Goal: Task Accomplishment & Management: Manage account settings

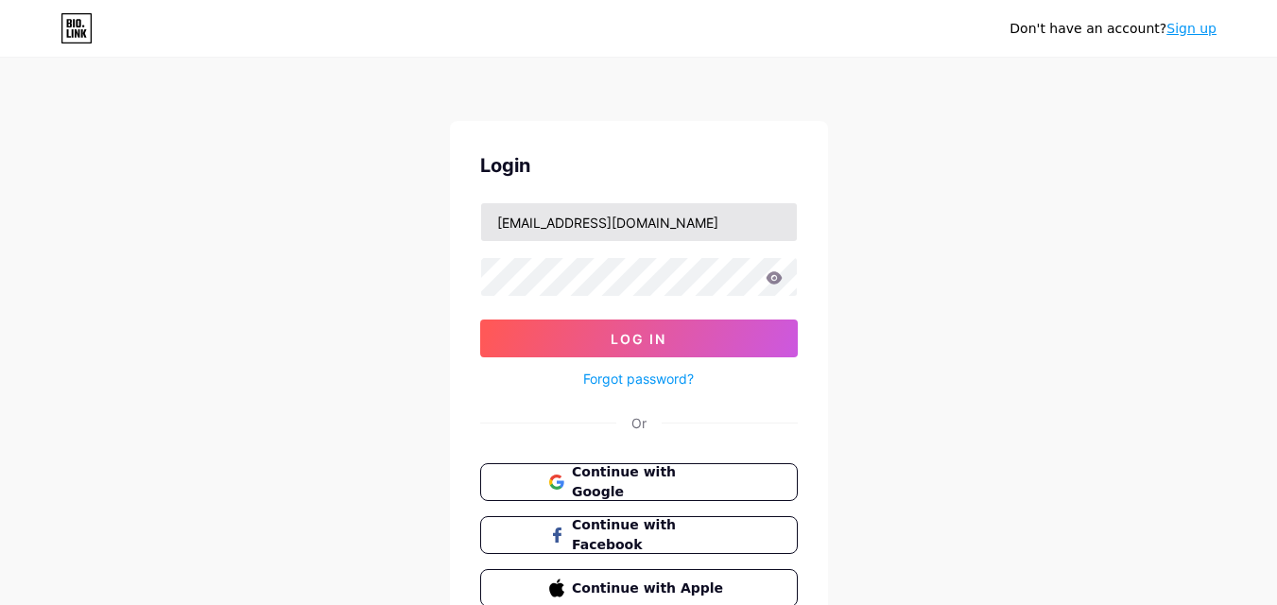
type input "[EMAIL_ADDRESS][DOMAIN_NAME]"
click at [480, 319] on button "Log In" at bounding box center [639, 338] width 318 height 38
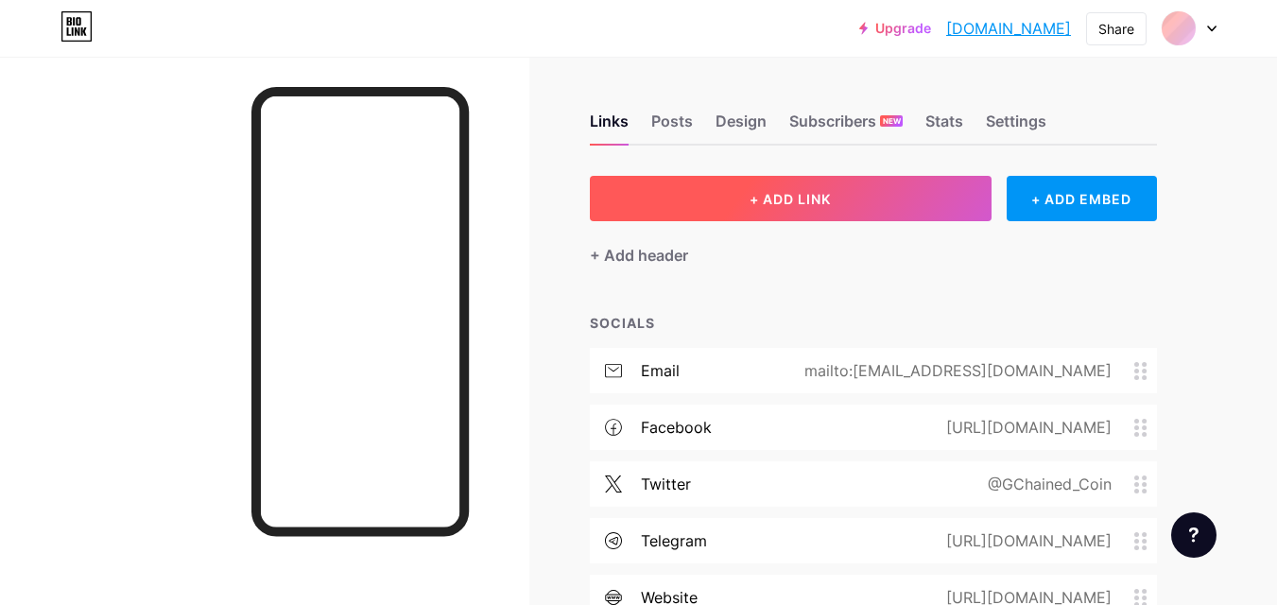
click at [724, 206] on button "+ ADD LINK" at bounding box center [791, 198] width 402 height 45
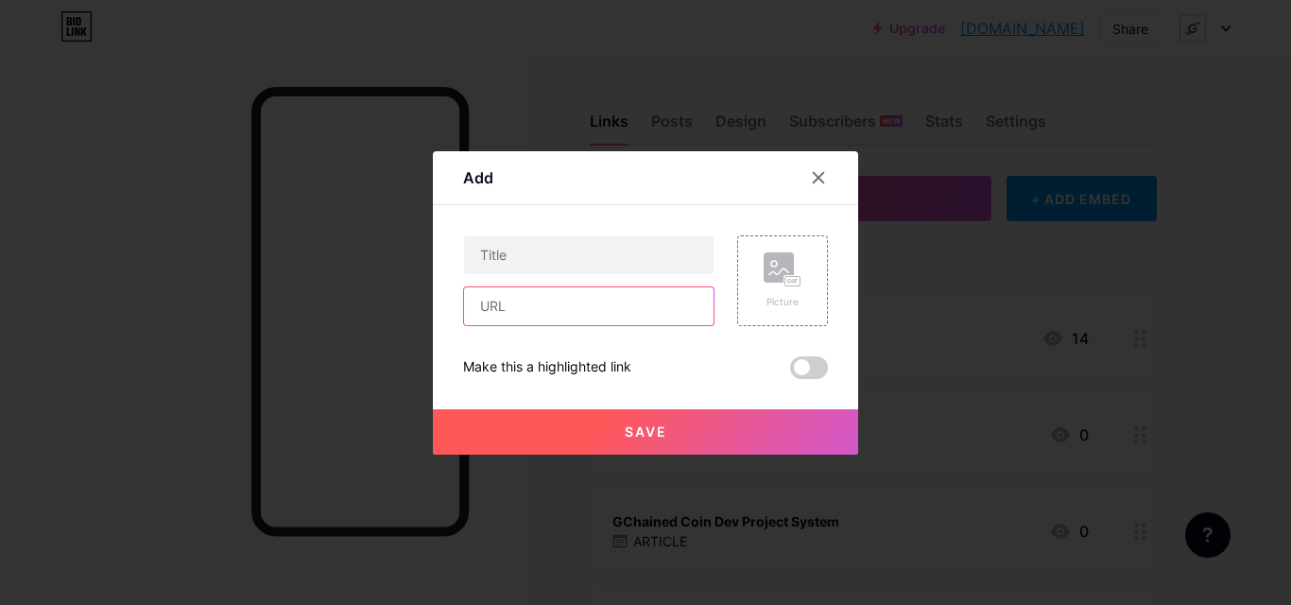
click at [663, 312] on input "text" at bounding box center [589, 306] width 250 height 38
paste input "[URL][DOMAIN_NAME]"
type input "[URL][DOMAIN_NAME]"
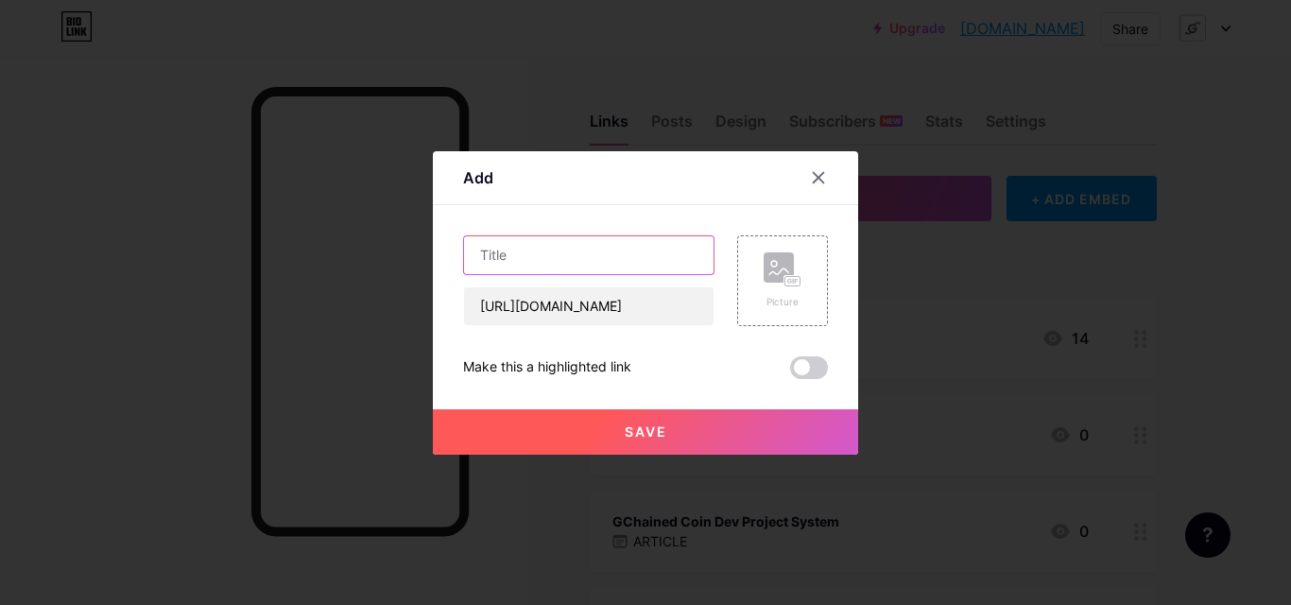
click at [650, 268] on input "text" at bounding box center [589, 255] width 250 height 38
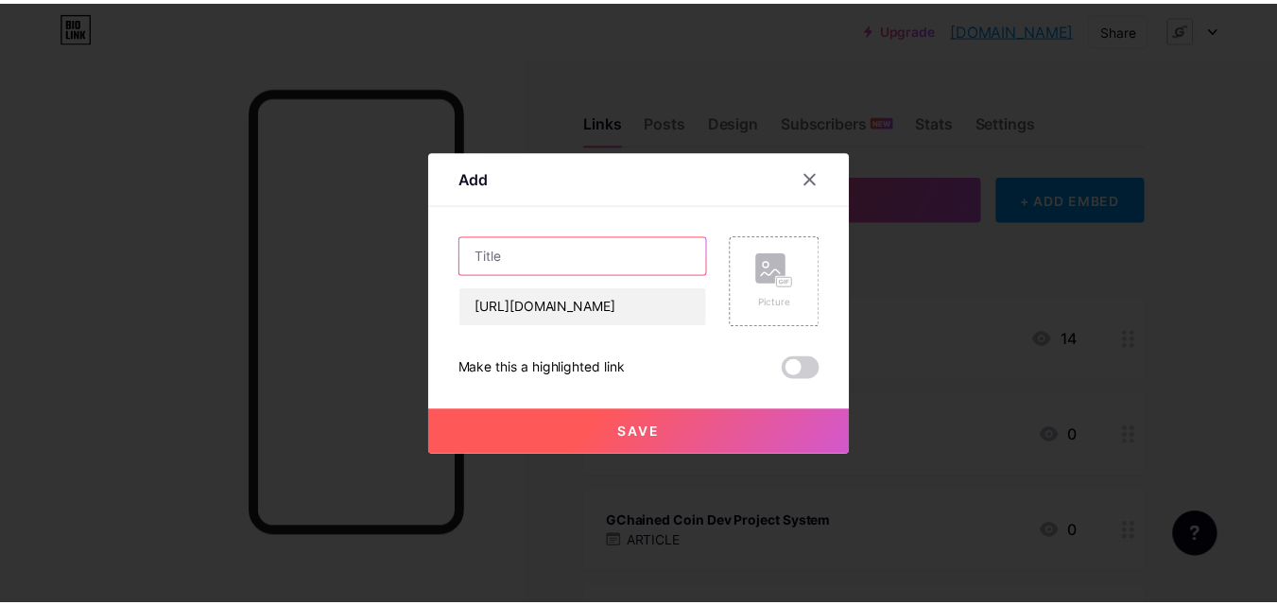
scroll to position [0, 0]
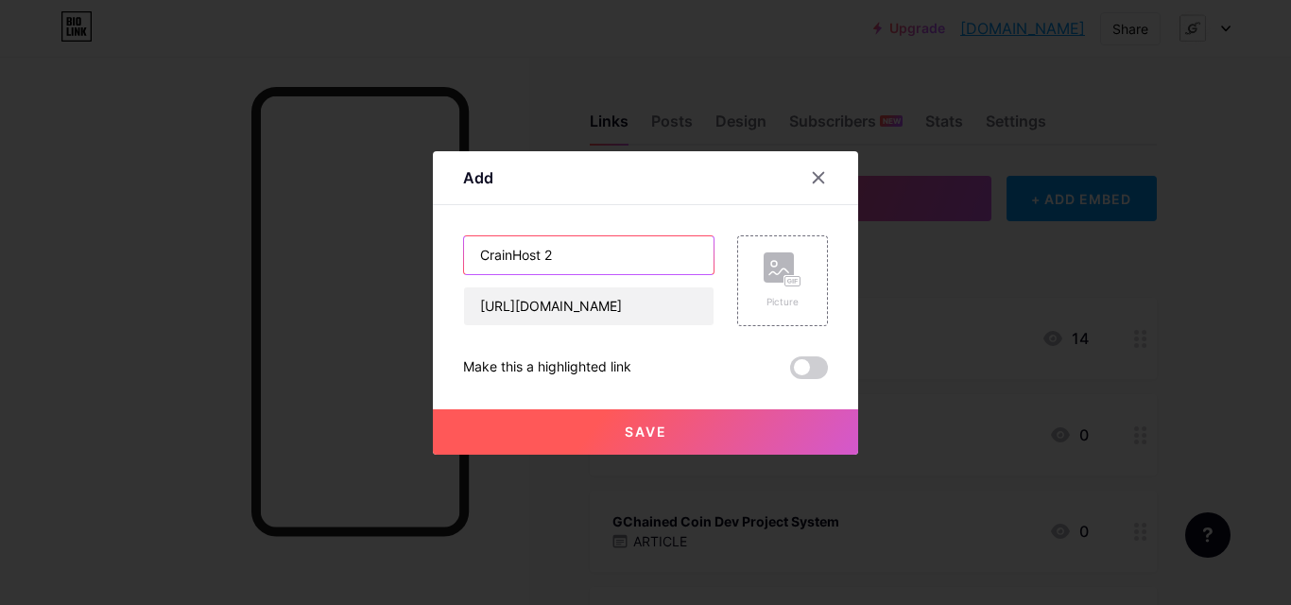
type input "CrainHost 2"
click at [681, 419] on button "Save" at bounding box center [645, 431] width 425 height 45
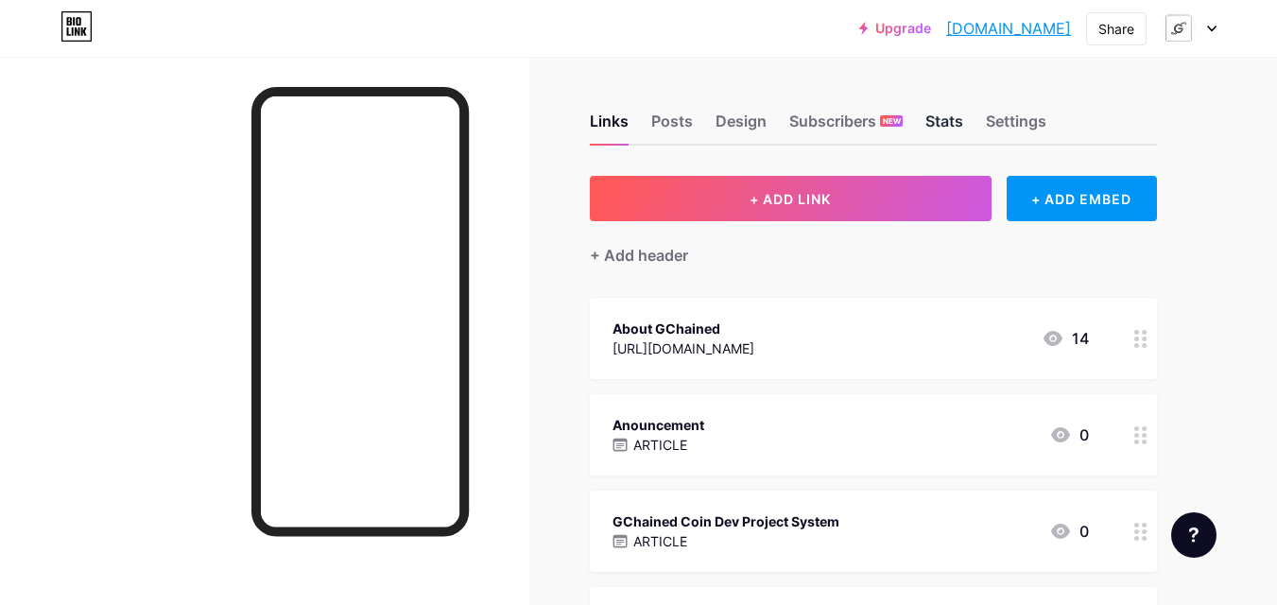
click at [941, 130] on div "Stats" at bounding box center [944, 127] width 38 height 34
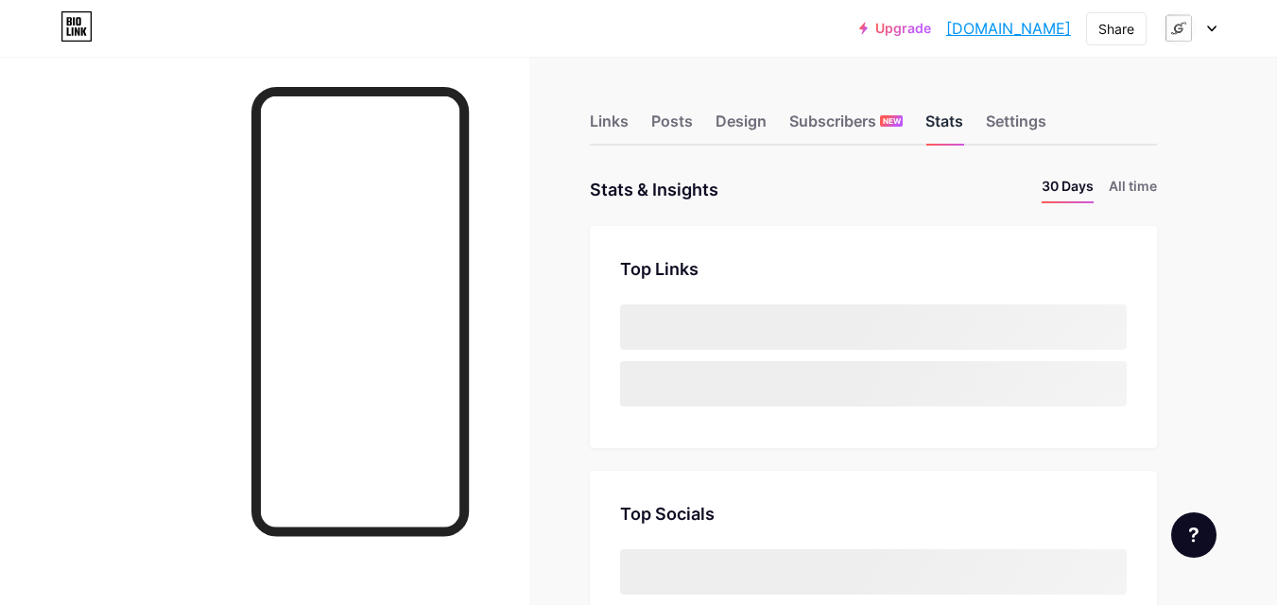
scroll to position [605, 1277]
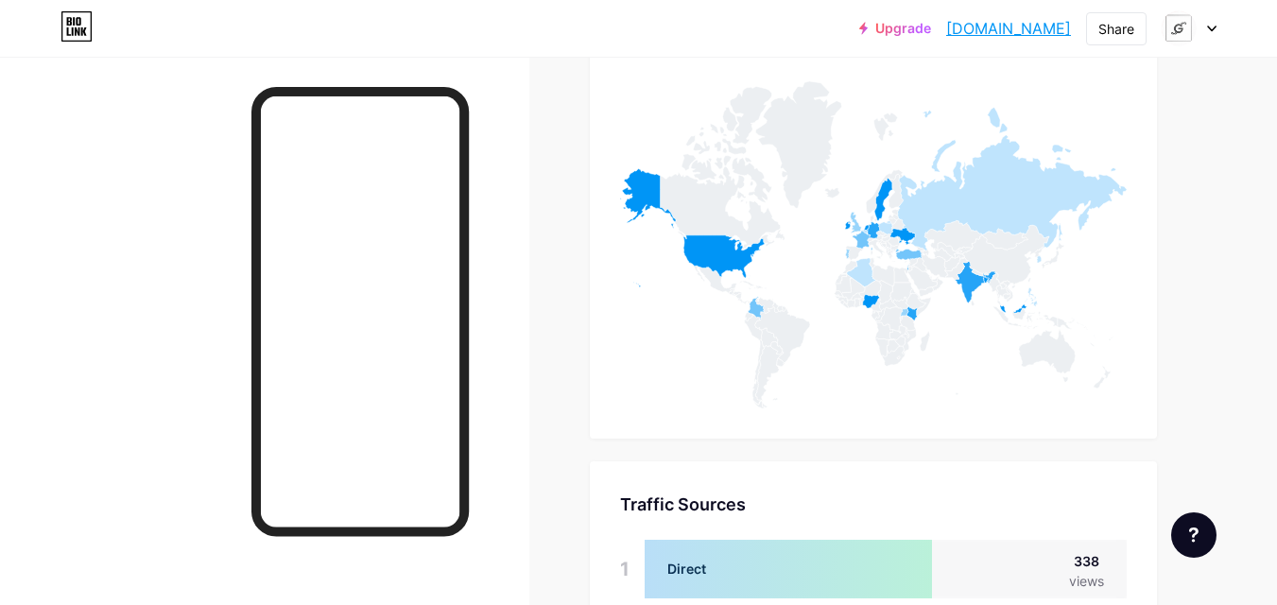
scroll to position [8015, 0]
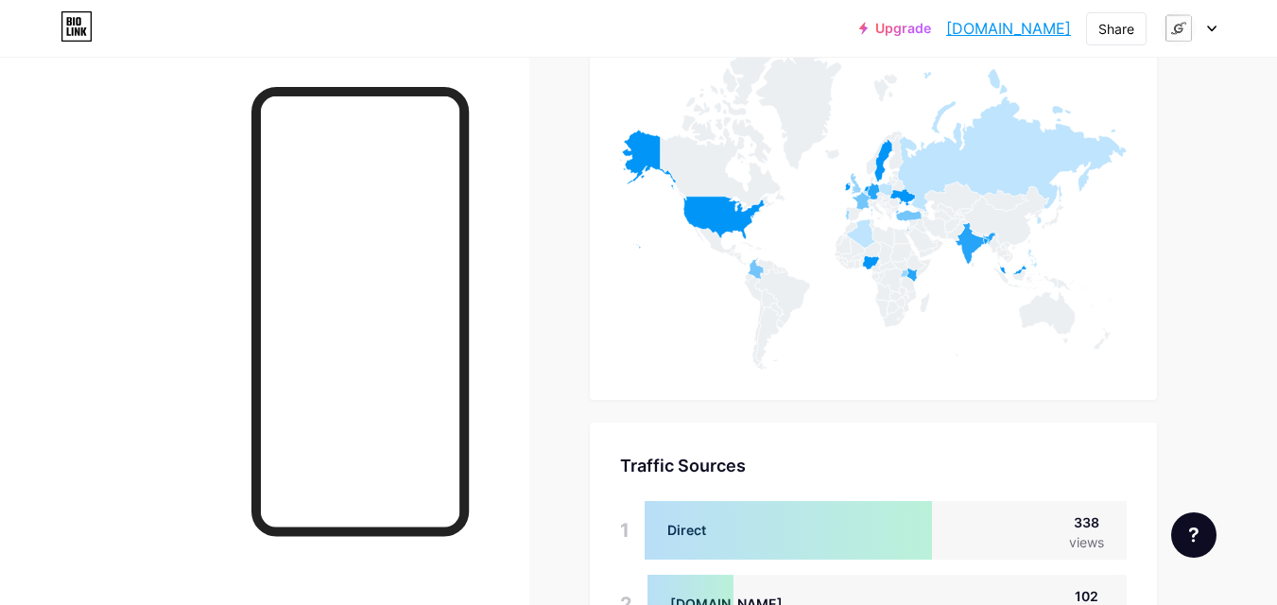
click at [1205, 27] on div at bounding box center [1189, 28] width 55 height 34
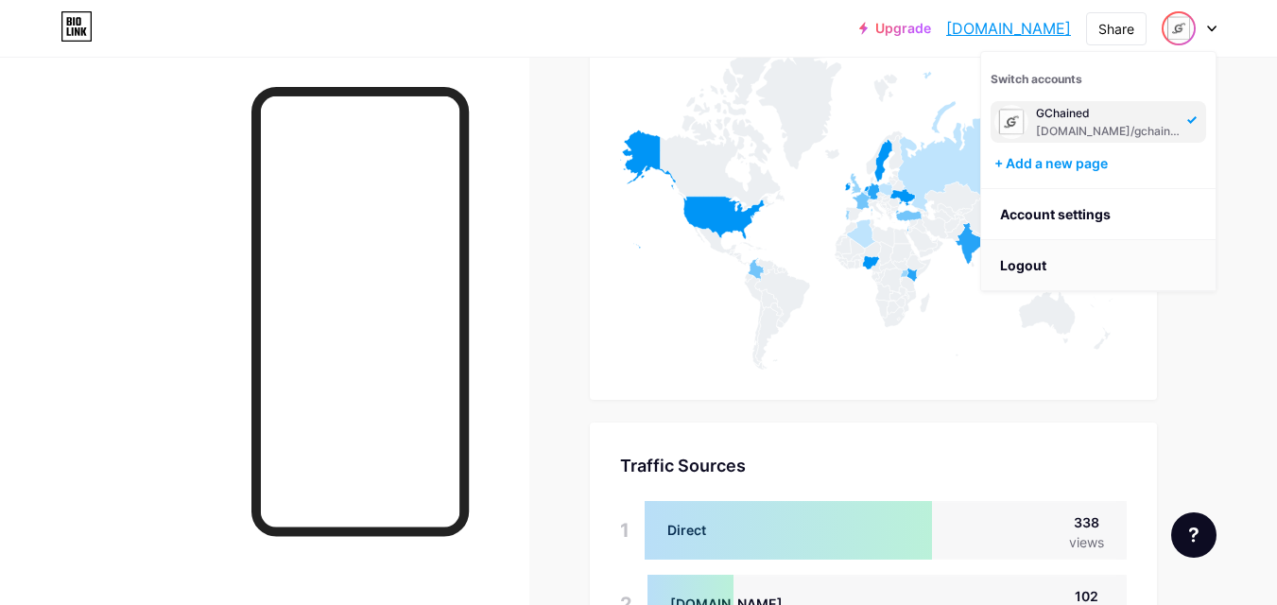
click at [1070, 258] on li "Logout" at bounding box center [1098, 265] width 234 height 51
